Goal: Information Seeking & Learning: Compare options

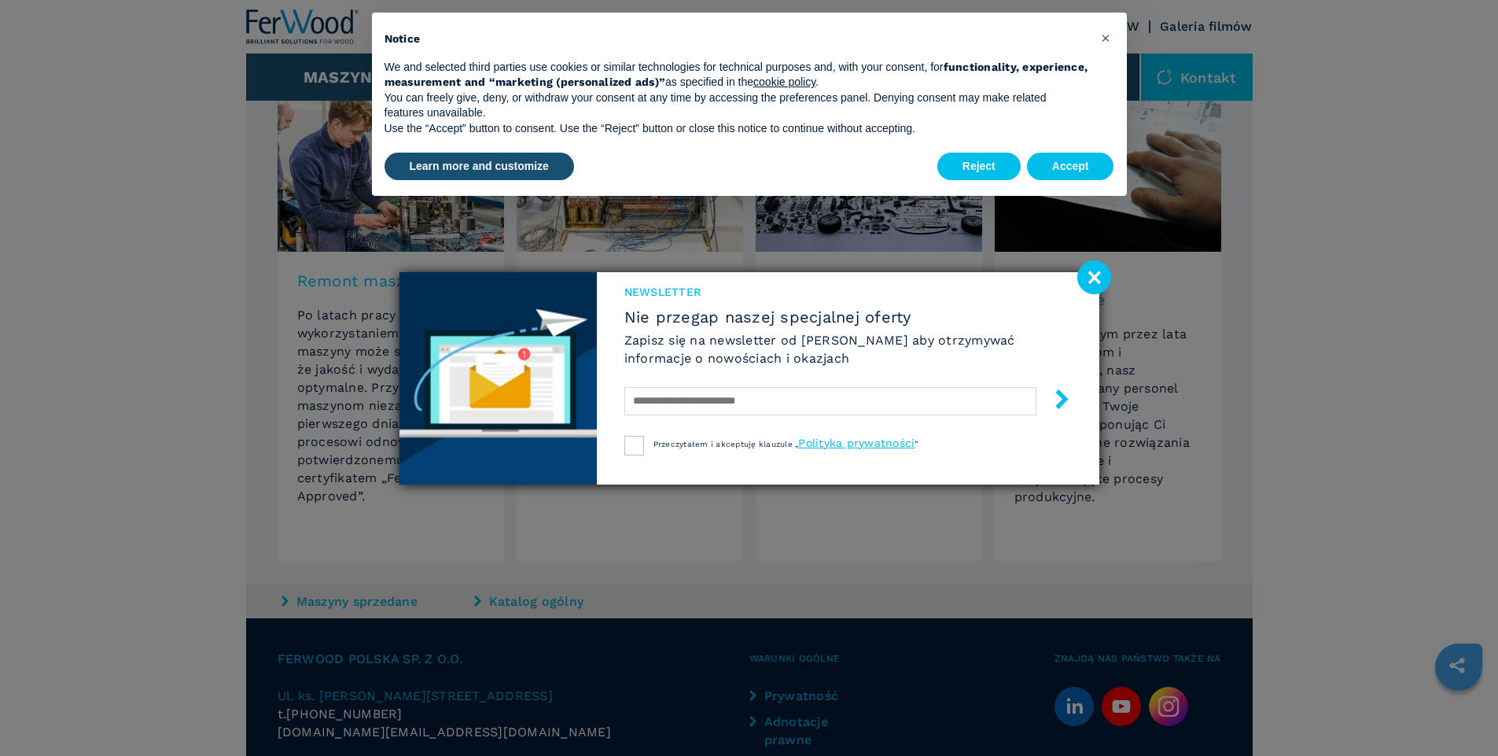
scroll to position [1416, 0]
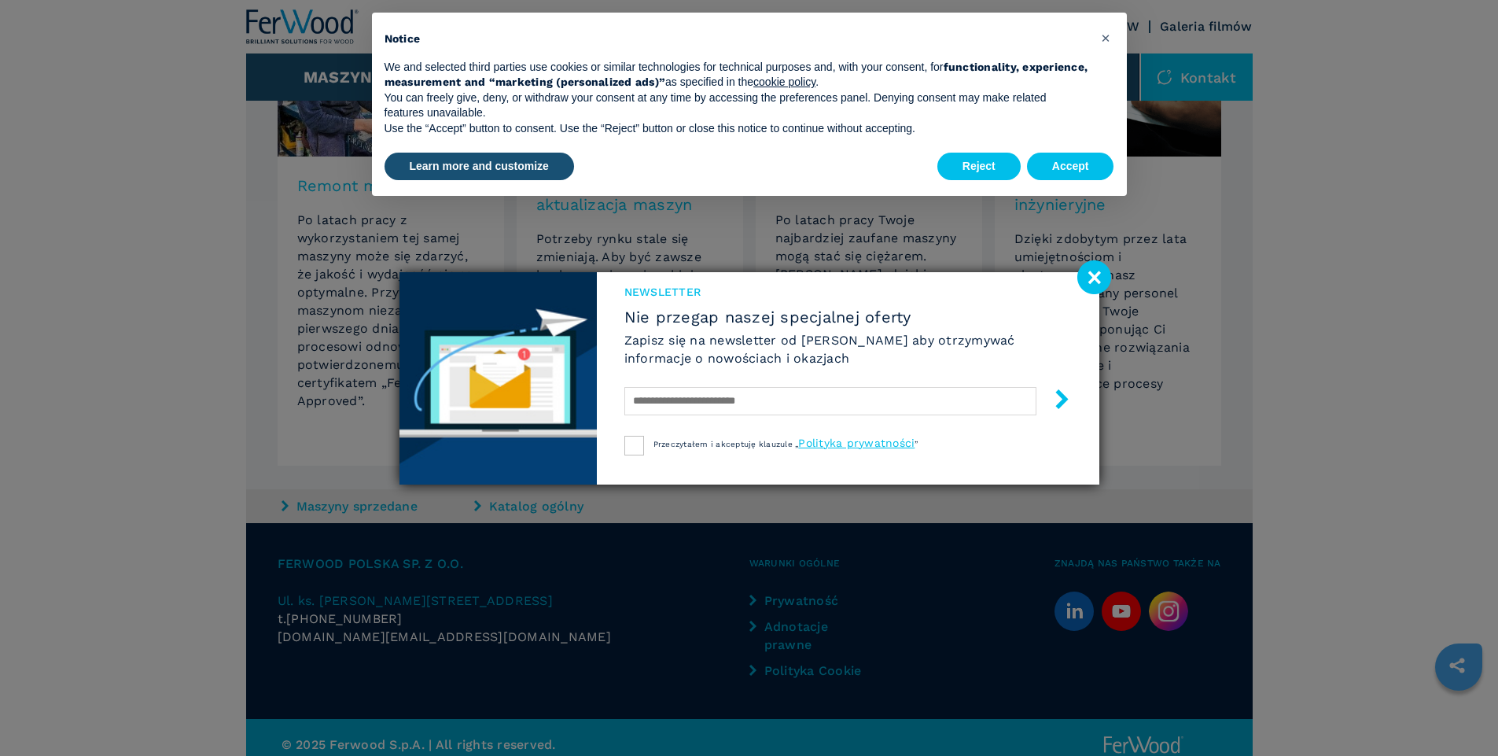
click at [1092, 278] on image at bounding box center [1095, 277] width 34 height 34
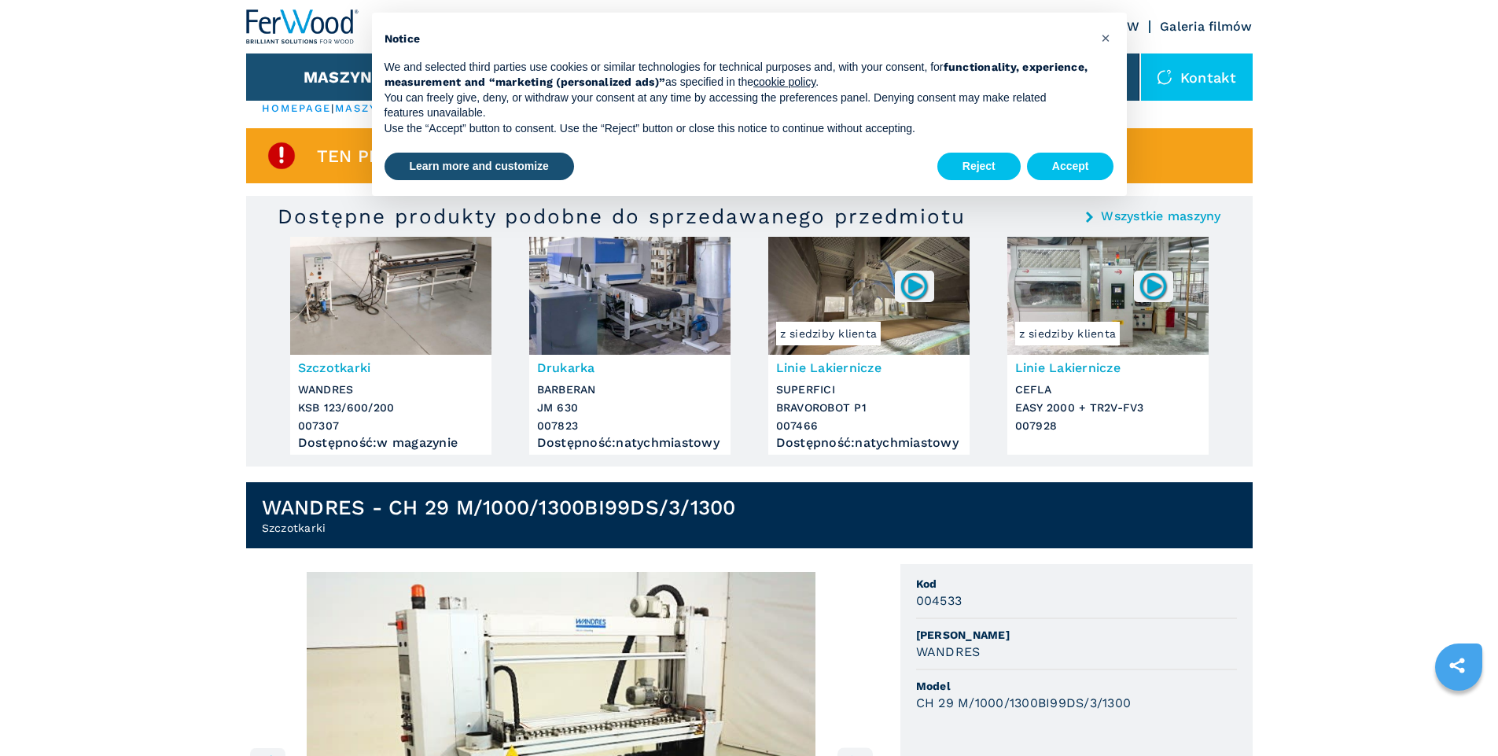
scroll to position [0, 0]
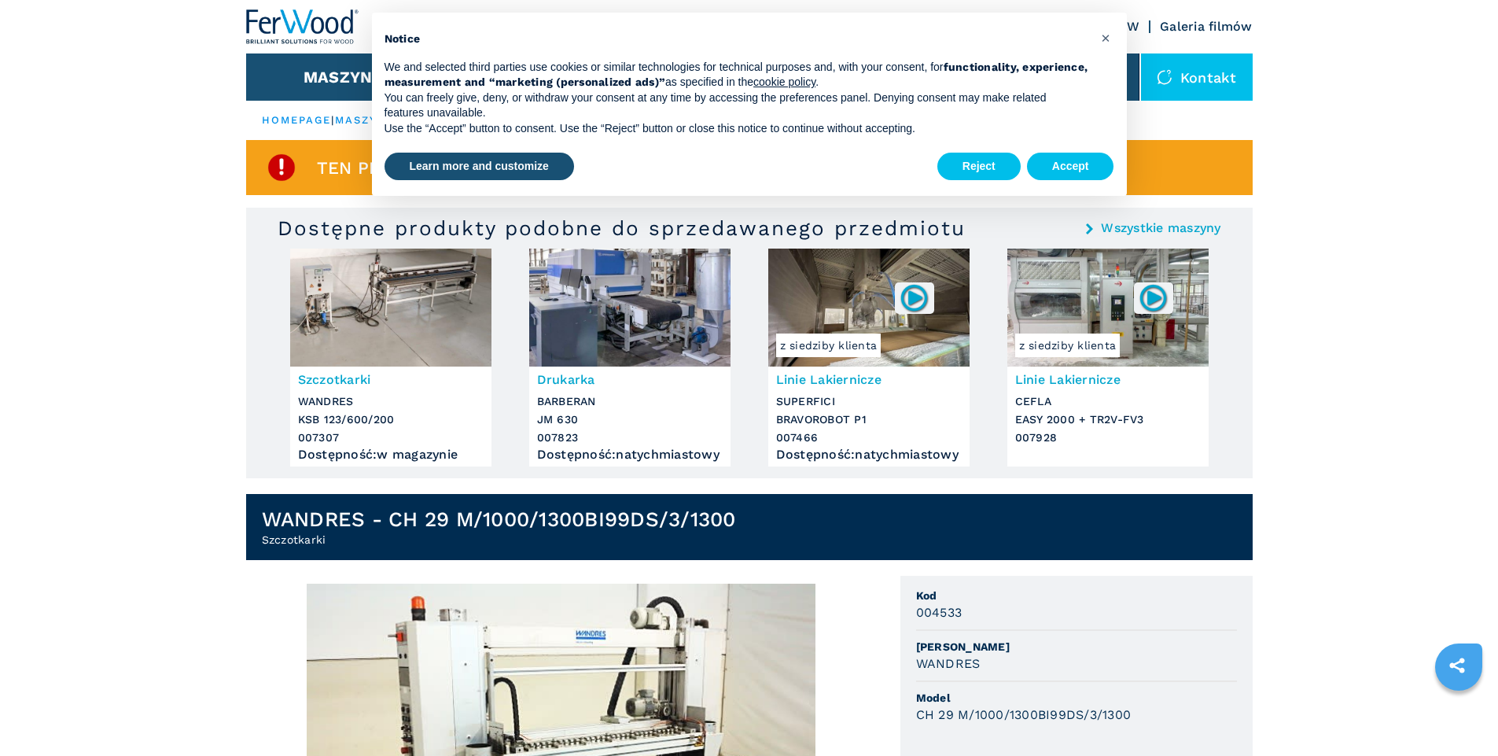
click at [412, 285] on img at bounding box center [390, 308] width 201 height 118
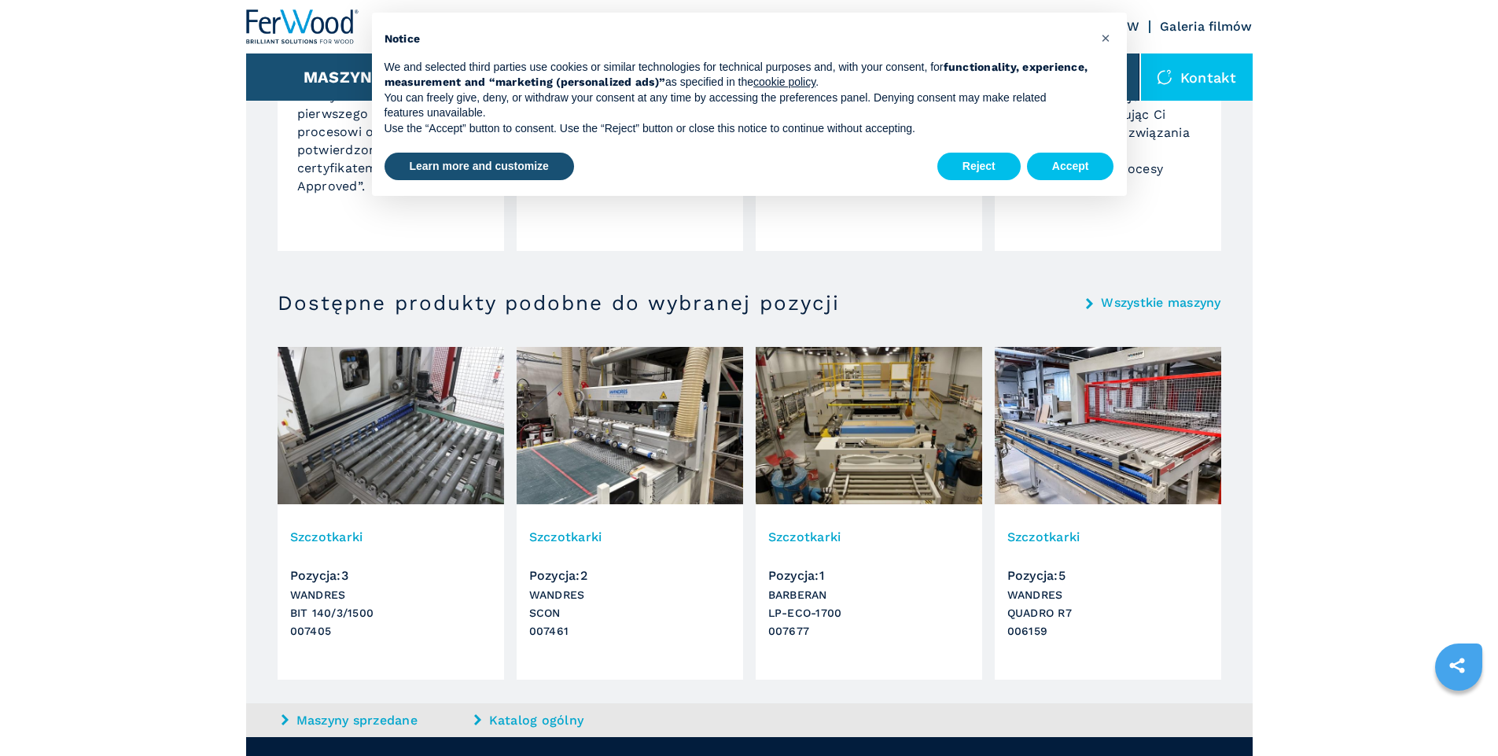
scroll to position [1337, 0]
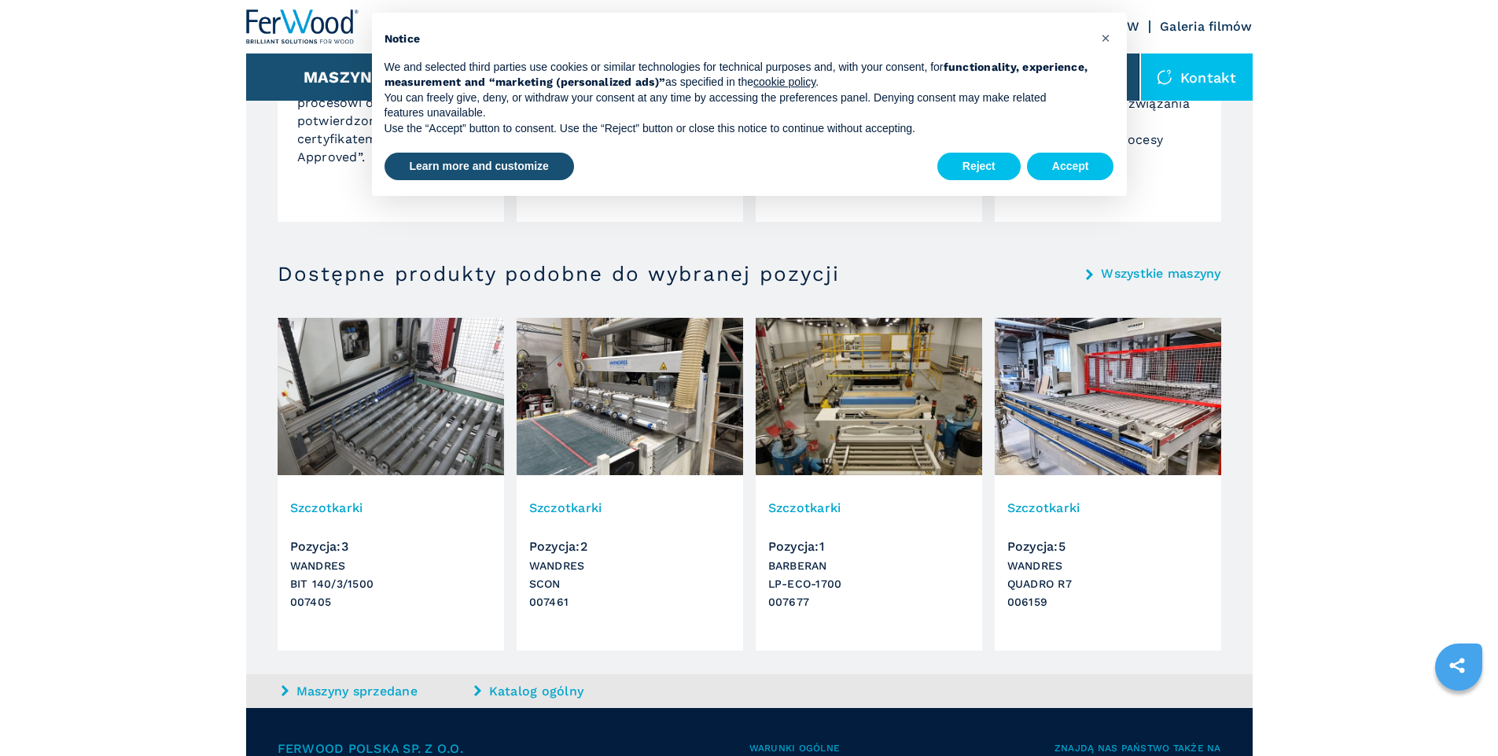
click at [597, 418] on img at bounding box center [630, 396] width 227 height 157
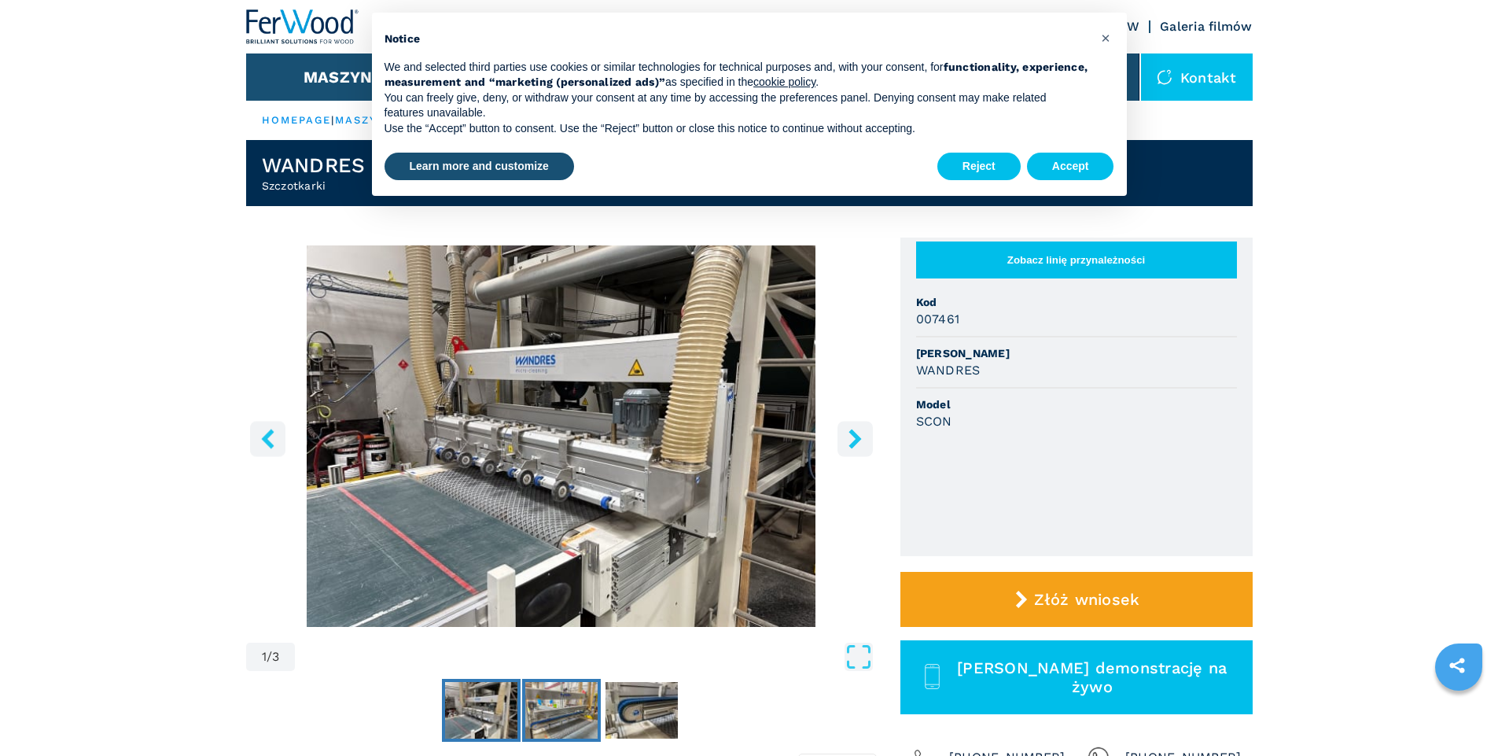
click at [569, 711] on img "Go to Slide 2" at bounding box center [561, 710] width 72 height 57
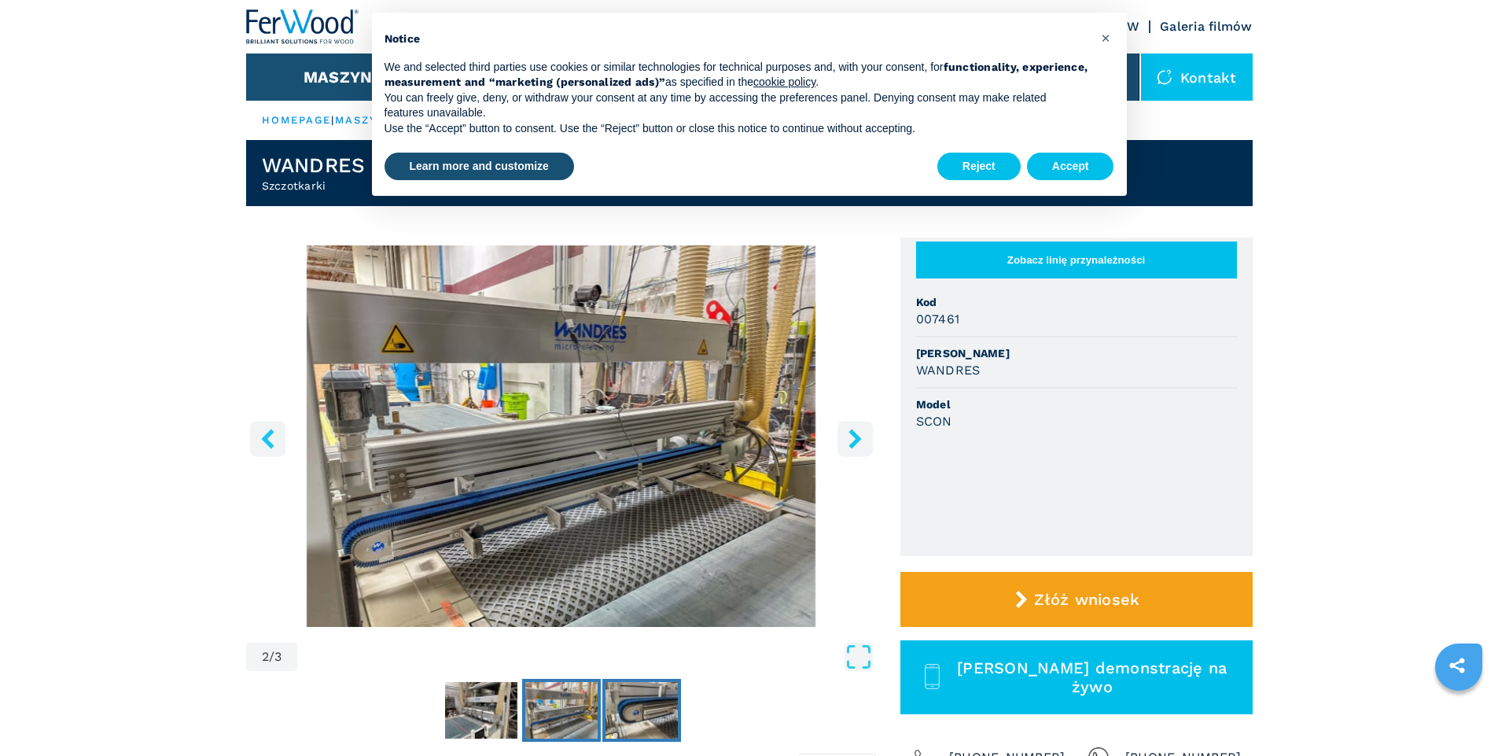
click at [639, 709] on img "Go to Slide 3" at bounding box center [642, 710] width 72 height 57
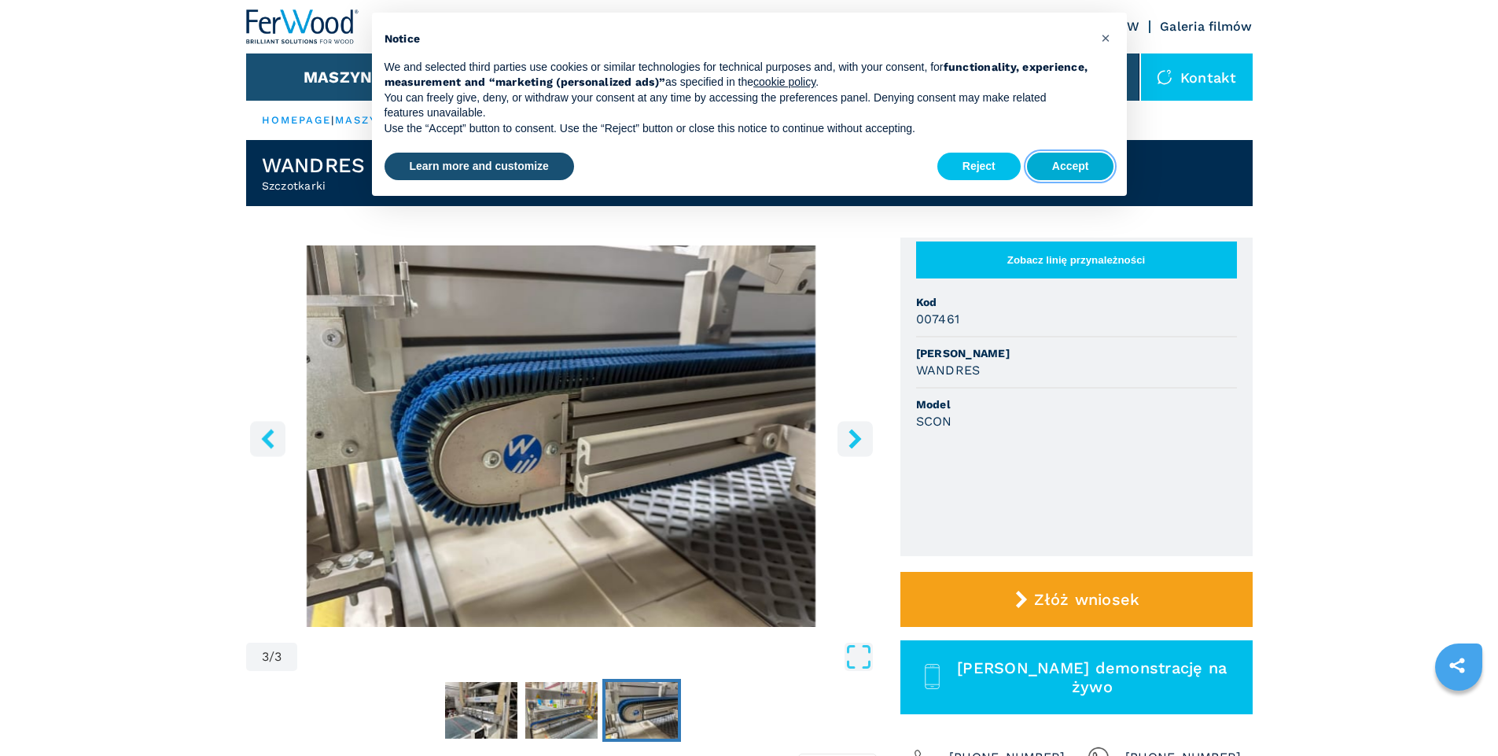
click at [1083, 164] on button "Accept" at bounding box center [1070, 167] width 87 height 28
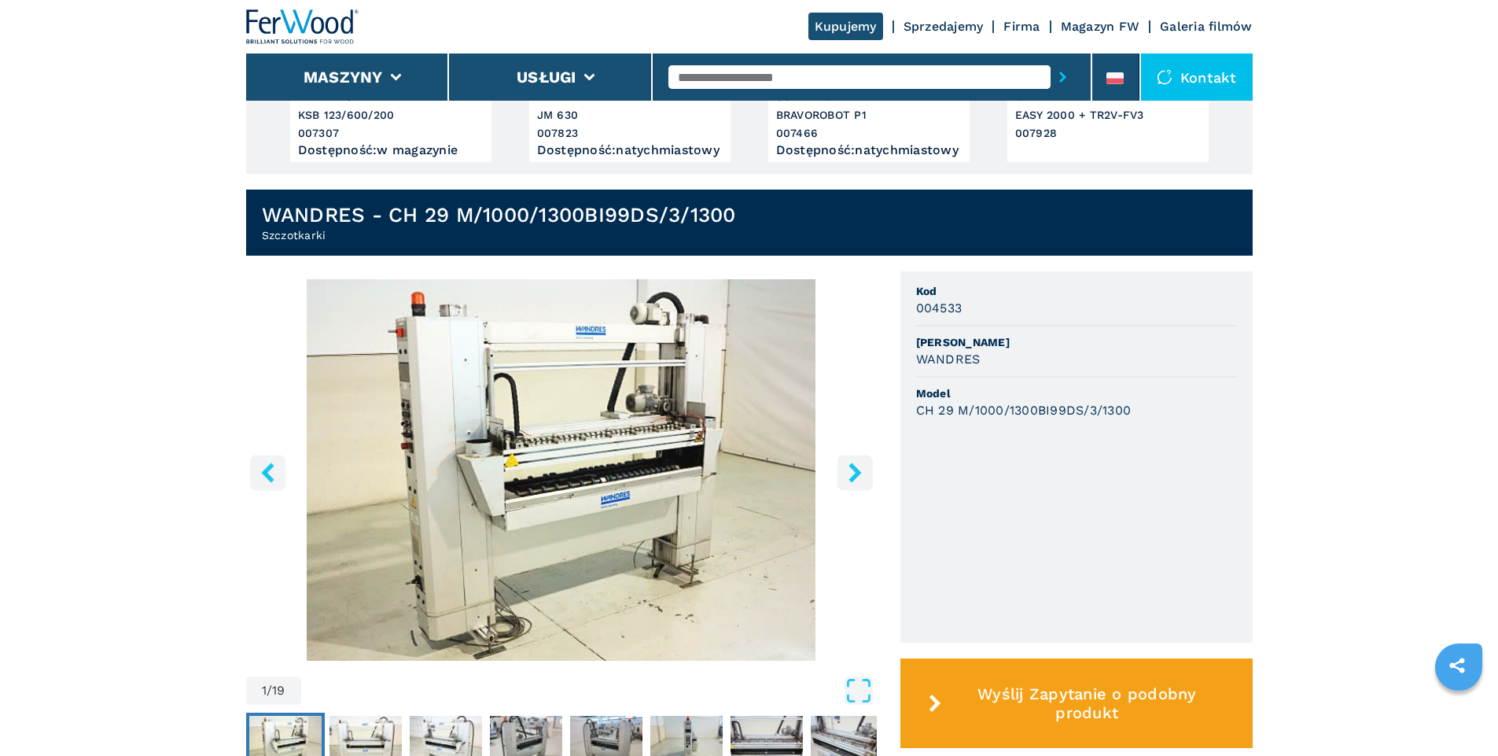
scroll to position [315, 0]
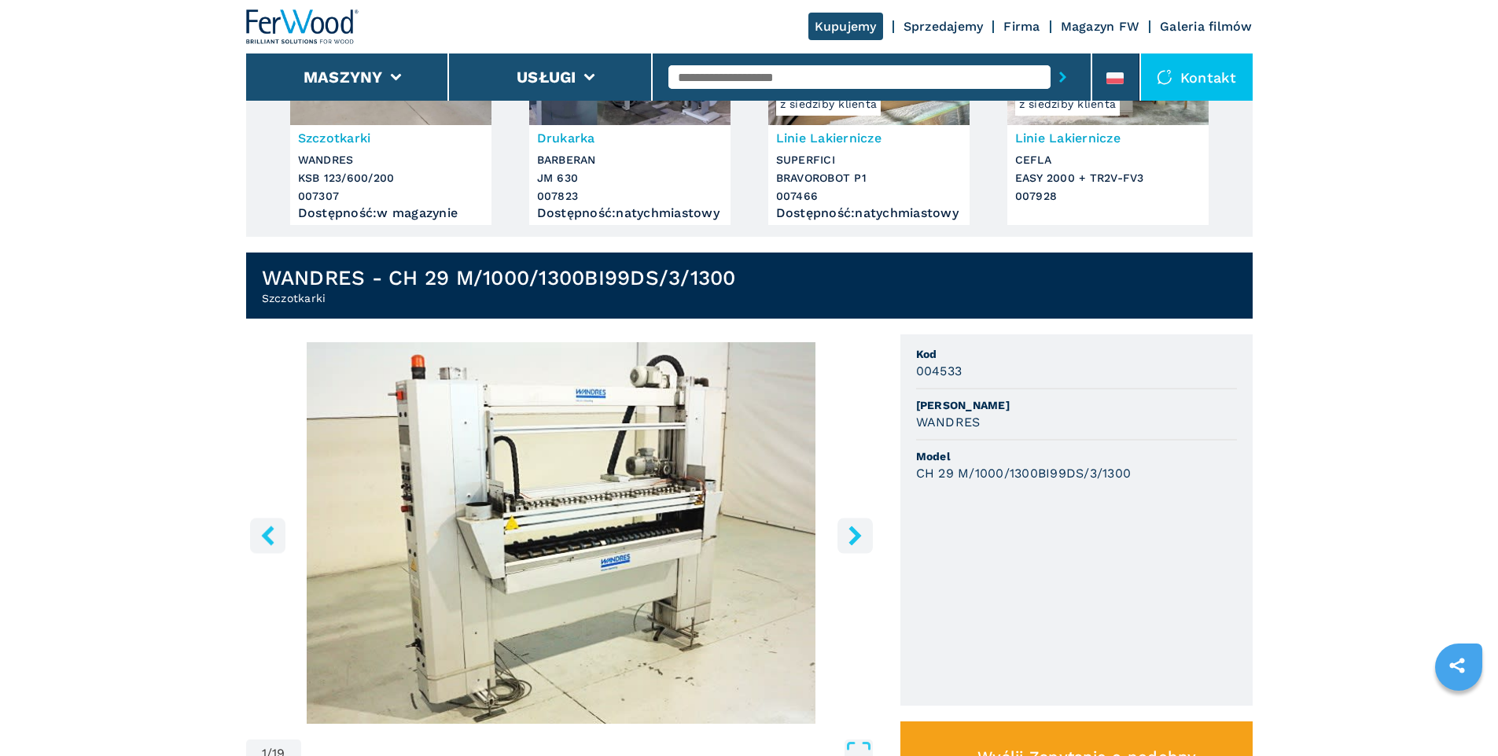
scroll to position [472, 0]
